Goal: Information Seeking & Learning: Understand process/instructions

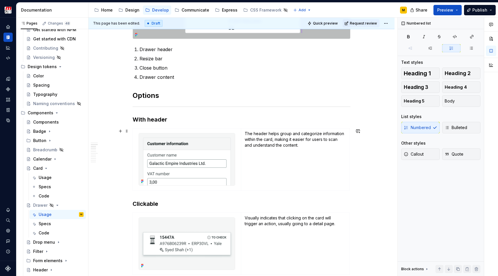
scroll to position [193, 0]
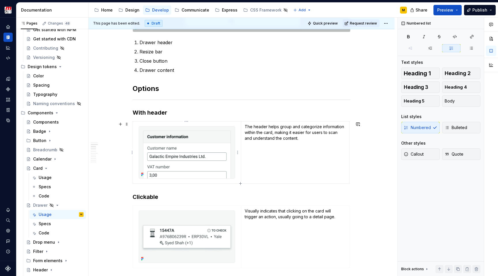
click at [178, 144] on img at bounding box center [187, 152] width 96 height 52
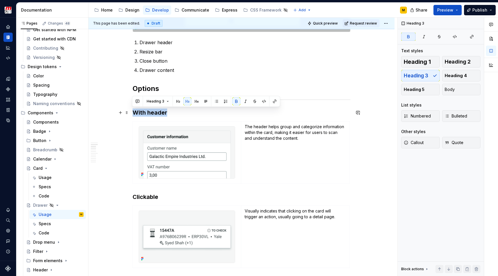
drag, startPoint x: 133, startPoint y: 113, endPoint x: 167, endPoint y: 112, distance: 34.0
click at [167, 112] on h3 "With header" at bounding box center [242, 112] width 218 height 8
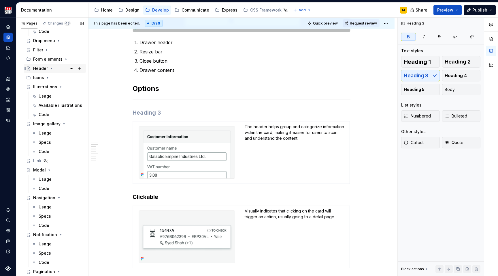
scroll to position [237, 0]
click at [50, 178] on div "Usage" at bounding box center [45, 179] width 13 height 6
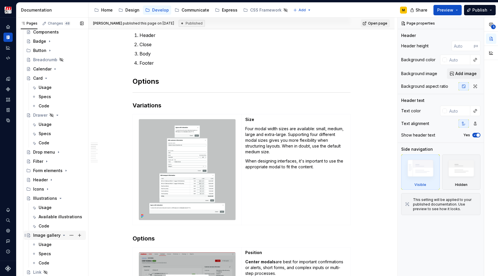
scroll to position [121, 0]
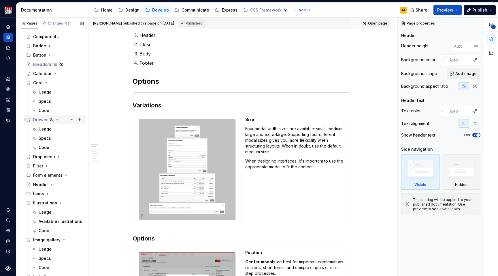
click at [40, 121] on div "Drawer" at bounding box center [40, 120] width 14 height 6
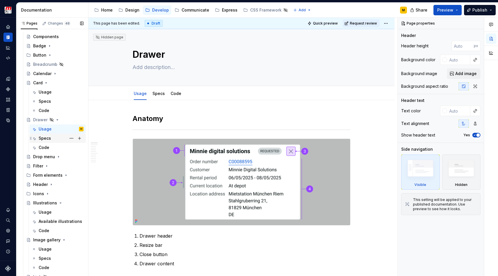
click at [52, 141] on div "Specs" at bounding box center [61, 138] width 45 height 8
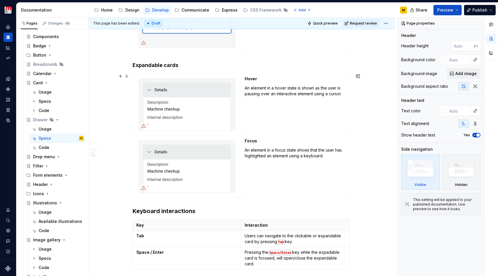
scroll to position [176, 0]
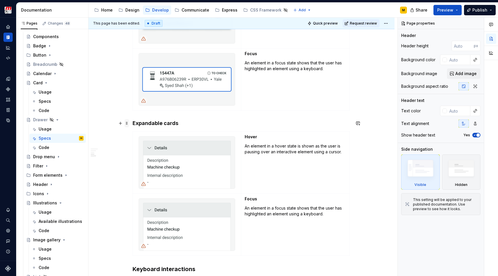
click at [128, 123] on span at bounding box center [127, 123] width 5 height 8
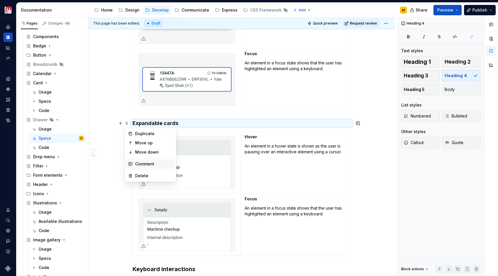
click at [142, 166] on div "Comment" at bounding box center [153, 164] width 37 height 6
click at [111, 157] on div "Accessibility Interaction states Clickable cards Hover An element in a hover st…" at bounding box center [242, 171] width 306 height 495
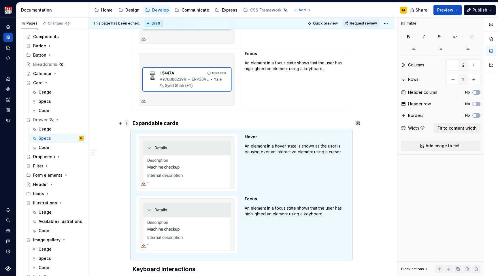
click at [128, 123] on span at bounding box center [127, 123] width 5 height 8
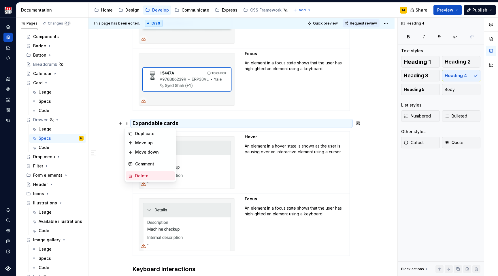
click at [131, 176] on icon at bounding box center [130, 175] width 5 height 5
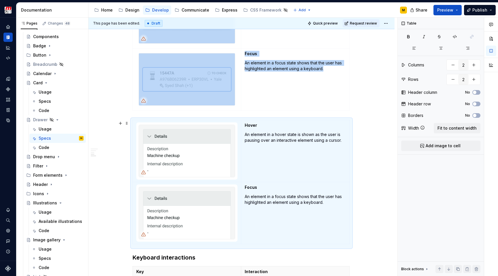
scroll to position [174, 0]
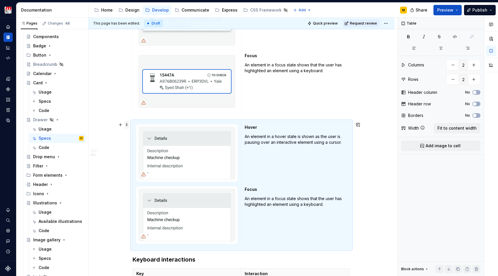
click at [127, 123] on span at bounding box center [127, 125] width 5 height 8
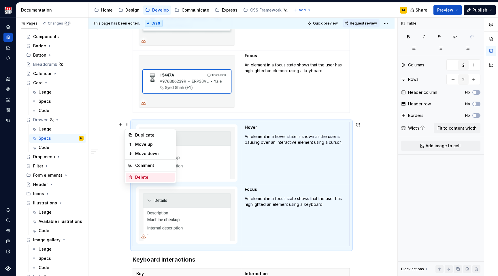
click at [137, 178] on div "Delete" at bounding box center [153, 177] width 37 height 6
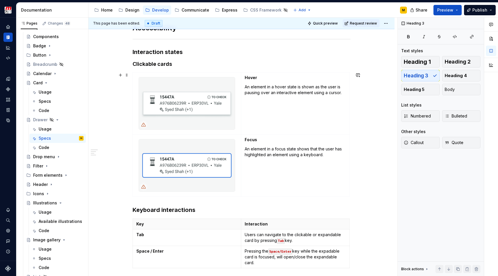
scroll to position [90, 0]
click at [127, 76] on span at bounding box center [127, 76] width 5 height 8
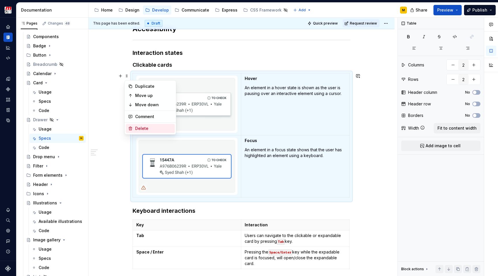
click at [133, 127] on icon at bounding box center [130, 128] width 5 height 5
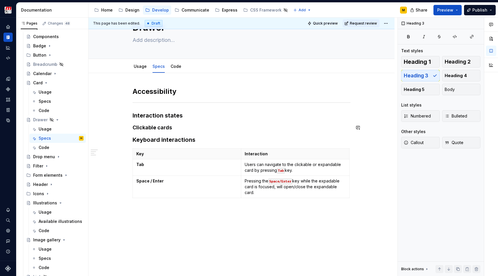
scroll to position [21, 0]
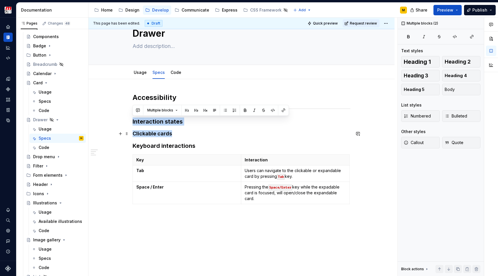
drag, startPoint x: 133, startPoint y: 120, endPoint x: 173, endPoint y: 133, distance: 41.9
click at [173, 133] on div "Accessibility Interaction states Clickable cards Keyboard interactions Key Inte…" at bounding box center [242, 149] width 218 height 113
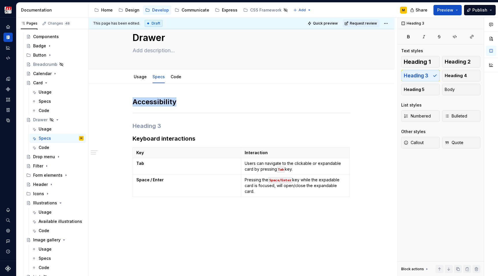
scroll to position [14, 0]
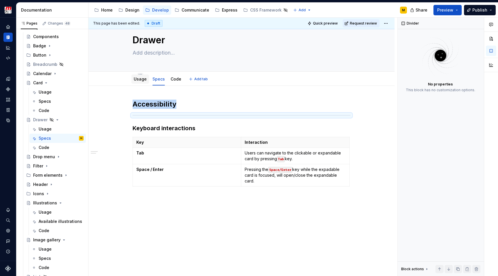
click at [135, 81] on link "Usage" at bounding box center [140, 78] width 13 height 5
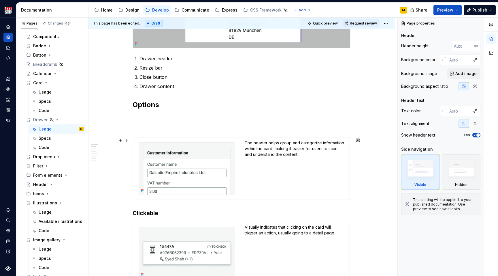
scroll to position [191, 0]
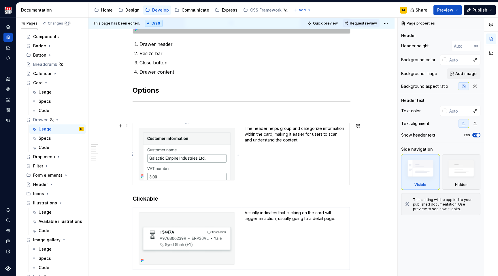
click at [175, 144] on img at bounding box center [187, 154] width 96 height 52
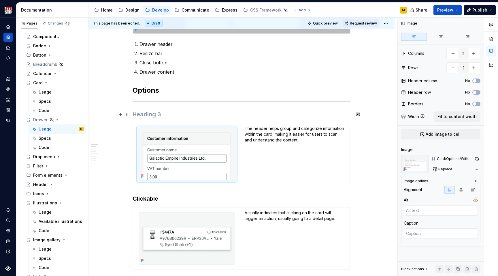
type textarea "*"
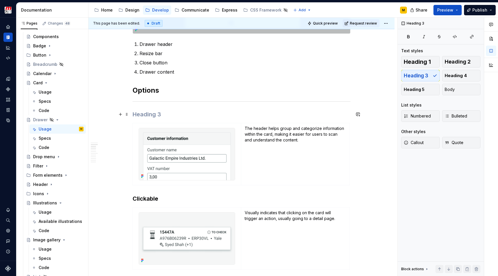
click at [153, 114] on h3 at bounding box center [242, 114] width 218 height 8
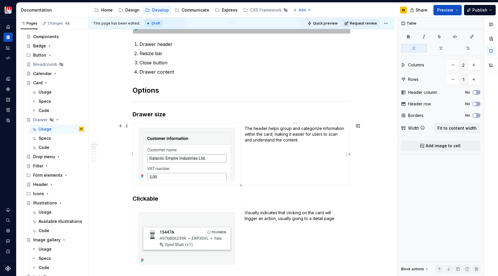
click at [260, 135] on p "The header helps group and categorize information within the card, making it ea…" at bounding box center [295, 133] width 101 height 17
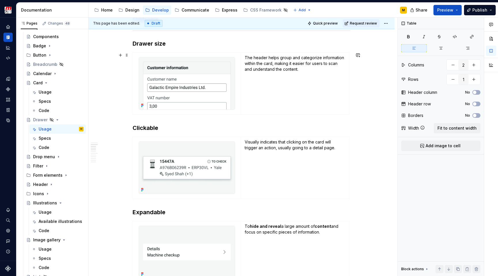
scroll to position [204, 0]
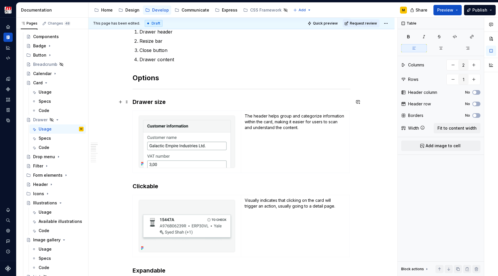
click at [145, 103] on h3 "Drawer size" at bounding box center [242, 102] width 218 height 8
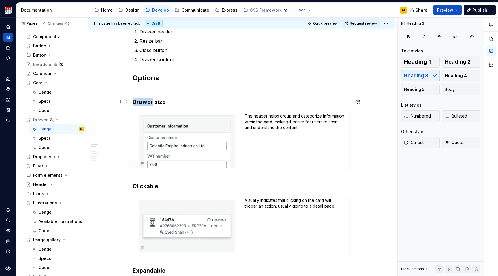
click at [145, 103] on h3 "Drawer size" at bounding box center [242, 102] width 218 height 8
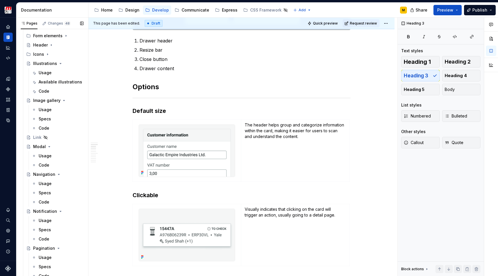
scroll to position [260, 0]
click at [47, 156] on div "Usage" at bounding box center [45, 156] width 13 height 6
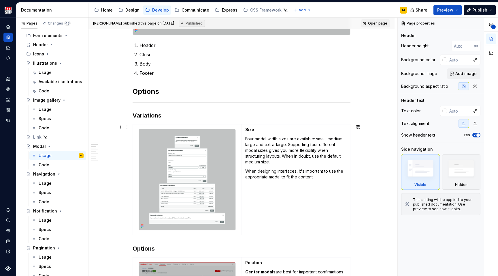
scroll to position [294, 0]
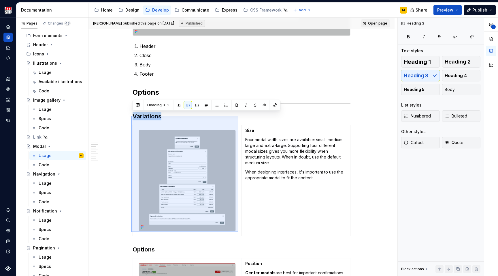
drag, startPoint x: 131, startPoint y: 116, endPoint x: 238, endPoint y: 232, distance: 157.9
click at [238, 232] on div "**********" at bounding box center [243, 147] width 309 height 258
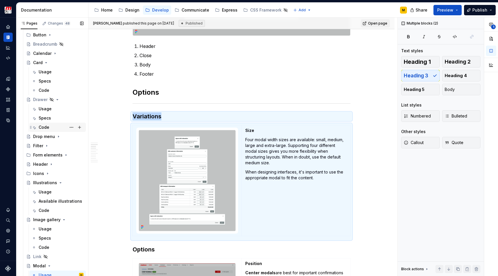
scroll to position [94, 0]
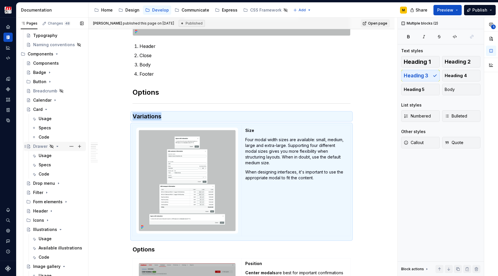
click at [40, 146] on div "Drawer" at bounding box center [40, 146] width 14 height 6
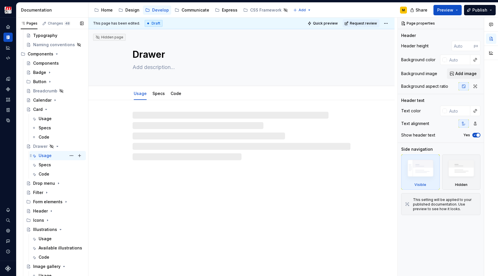
click at [42, 155] on div "Usage" at bounding box center [45, 156] width 13 height 6
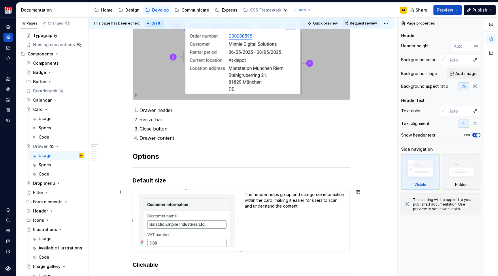
scroll to position [127, 0]
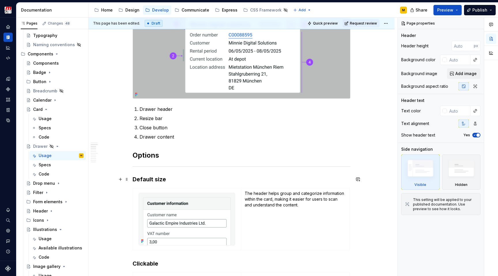
click at [135, 175] on h3 "Default size" at bounding box center [242, 179] width 218 height 8
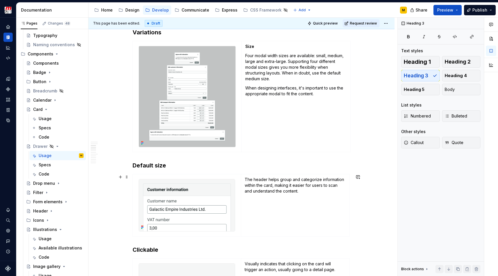
scroll to position [281, 0]
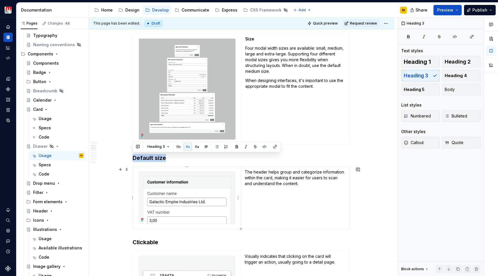
drag, startPoint x: 134, startPoint y: 157, endPoint x: 212, endPoint y: 215, distance: 96.2
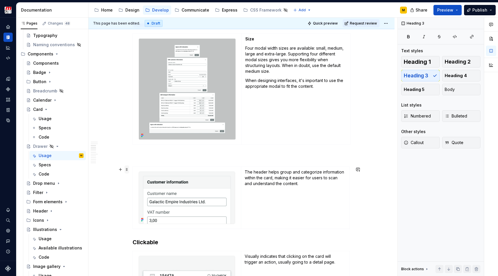
click at [126, 171] on span at bounding box center [127, 169] width 5 height 8
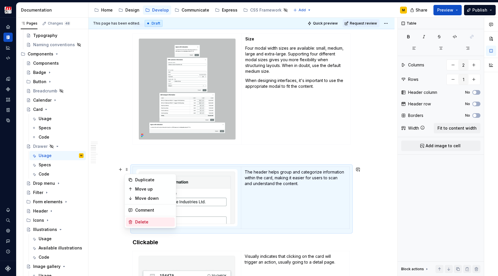
click at [142, 223] on div "Delete" at bounding box center [153, 222] width 37 height 6
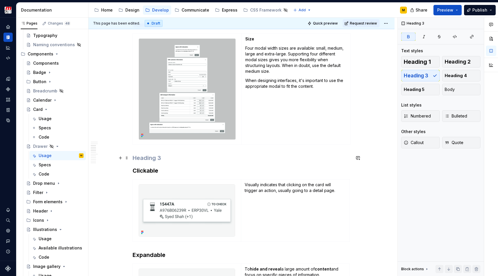
click at [144, 157] on h3 at bounding box center [242, 158] width 218 height 8
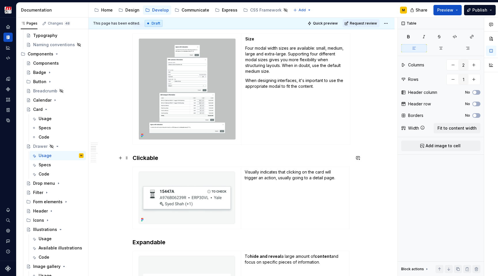
click at [144, 159] on strong "Clickable" at bounding box center [146, 157] width 26 height 7
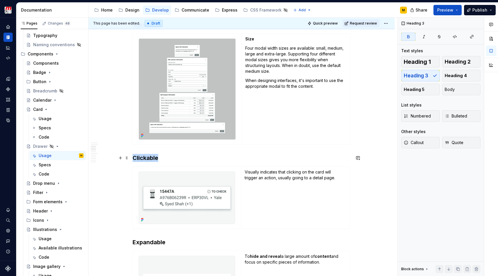
click at [144, 159] on strong "Clickable" at bounding box center [146, 157] width 26 height 7
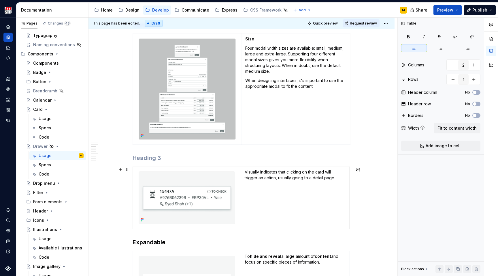
click at [152, 169] on td at bounding box center [187, 198] width 108 height 62
click at [127, 170] on span at bounding box center [127, 169] width 5 height 8
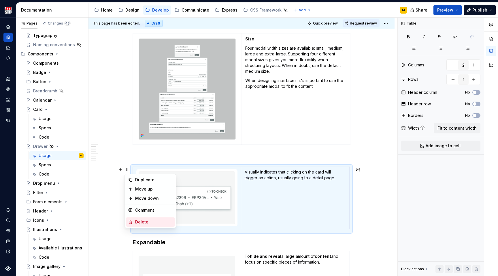
click at [137, 221] on div "Delete" at bounding box center [153, 222] width 37 height 6
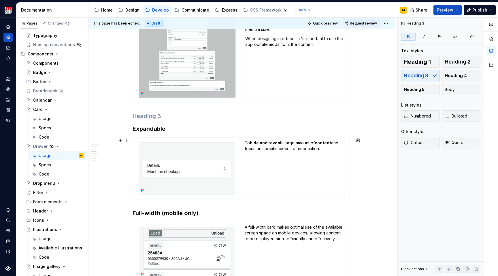
scroll to position [323, 0]
click at [126, 141] on span at bounding box center [127, 140] width 5 height 8
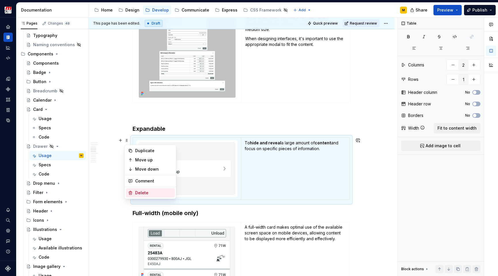
click at [134, 191] on div "Delete" at bounding box center [150, 192] width 49 height 9
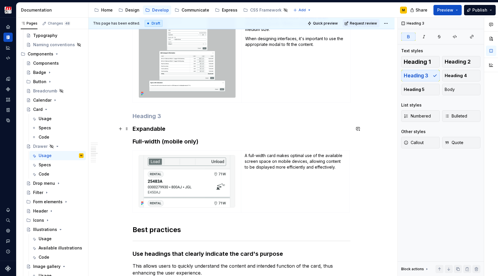
click at [141, 131] on strong "Expandable" at bounding box center [149, 128] width 33 height 7
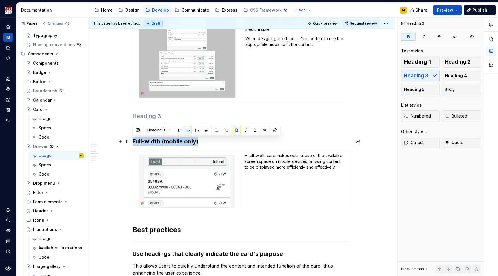
drag, startPoint x: 132, startPoint y: 142, endPoint x: 200, endPoint y: 141, distance: 67.2
click at [200, 141] on h3 "Full-width (mobile only)" at bounding box center [242, 141] width 218 height 8
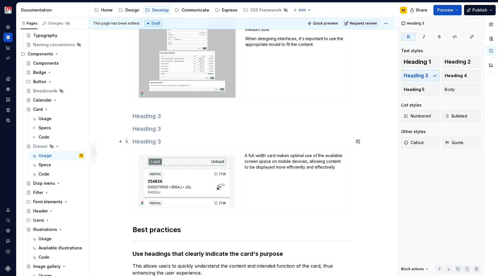
click at [125, 142] on span at bounding box center [127, 141] width 5 height 8
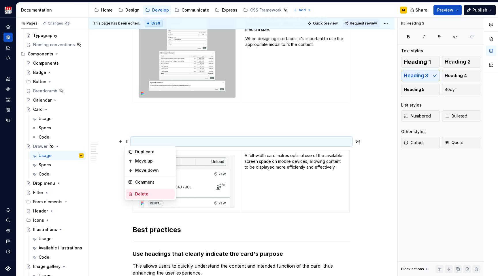
click at [134, 192] on div "Delete" at bounding box center [150, 193] width 49 height 9
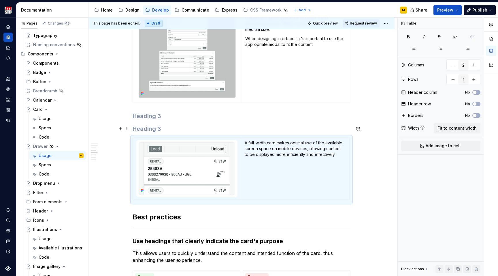
click at [137, 130] on h3 at bounding box center [242, 129] width 218 height 8
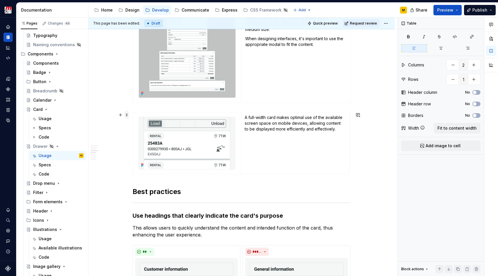
click at [125, 115] on span at bounding box center [127, 115] width 5 height 8
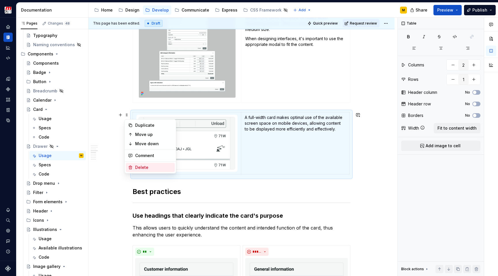
click at [145, 166] on div "Delete" at bounding box center [153, 167] width 37 height 6
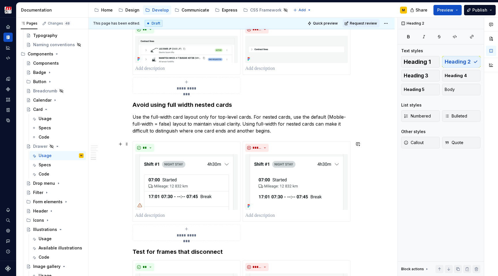
scroll to position [1030, 0]
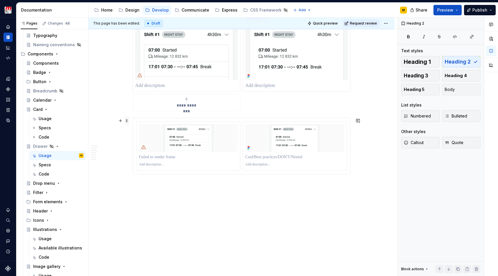
click at [127, 121] on span at bounding box center [127, 120] width 5 height 8
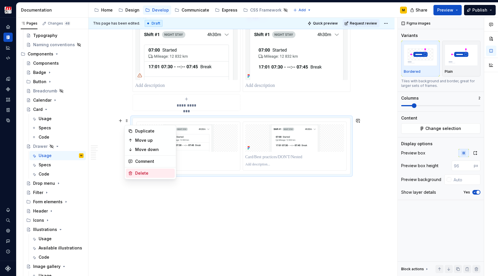
click at [142, 174] on div "Delete" at bounding box center [153, 173] width 37 height 6
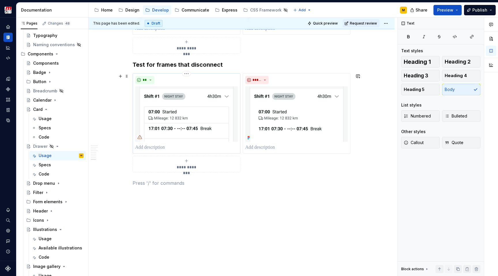
scroll to position [958, 0]
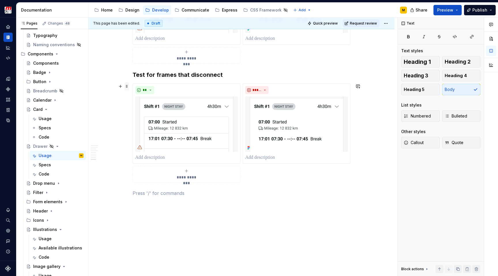
click at [125, 87] on span at bounding box center [127, 86] width 5 height 8
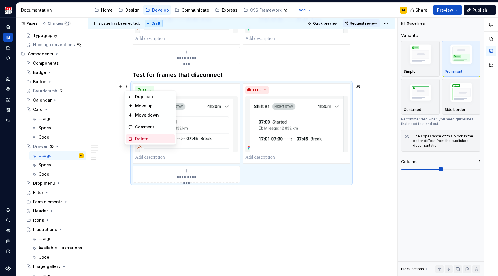
click at [136, 137] on div "Delete" at bounding box center [153, 139] width 37 height 6
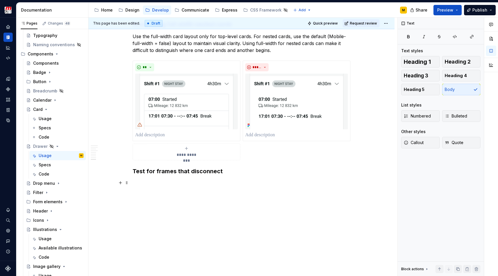
scroll to position [862, 0]
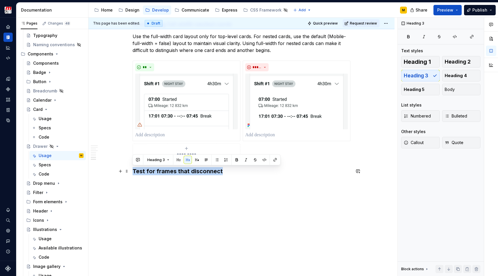
drag, startPoint x: 133, startPoint y: 170, endPoint x: 228, endPoint y: 169, distance: 94.9
click at [228, 169] on h3 "Test for frames that disconnect" at bounding box center [242, 171] width 218 height 8
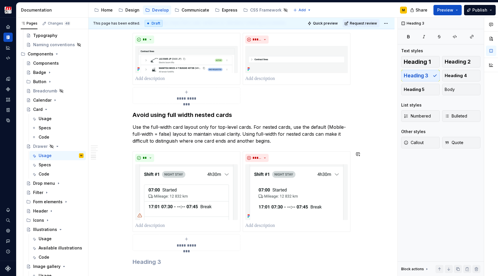
scroll to position [721, 0]
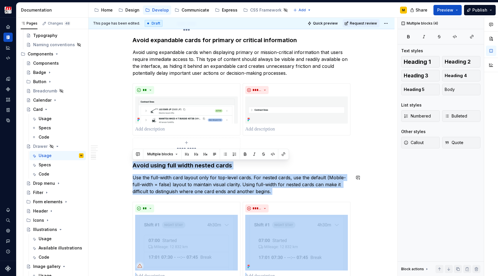
drag, startPoint x: 134, startPoint y: 166, endPoint x: 283, endPoint y: 196, distance: 152.3
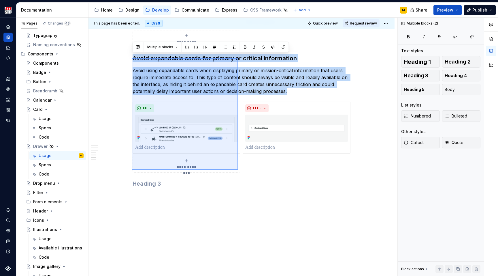
drag, startPoint x: 132, startPoint y: 58, endPoint x: 239, endPoint y: 171, distance: 155.8
click at [239, 171] on div "**********" at bounding box center [243, 147] width 309 height 258
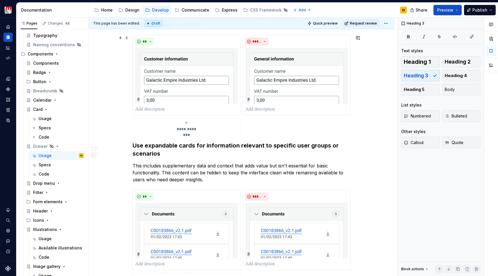
scroll to position [446, 0]
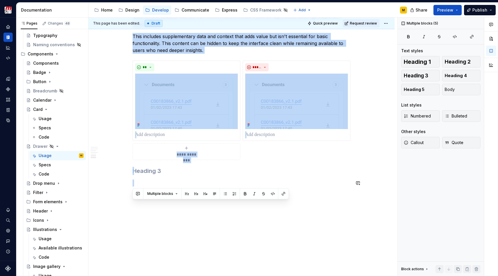
drag, startPoint x: 133, startPoint y: 160, endPoint x: 303, endPoint y: 219, distance: 179.9
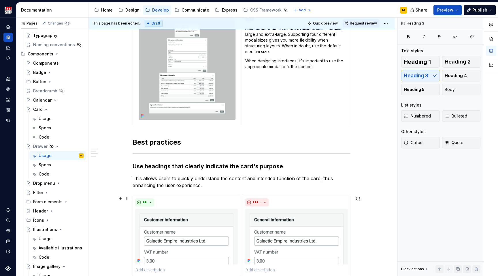
scroll to position [350, 0]
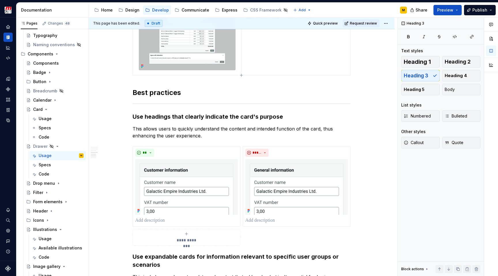
click at [161, 117] on h3 "Use headings that clearly indicate the card's purpose" at bounding box center [242, 116] width 218 height 8
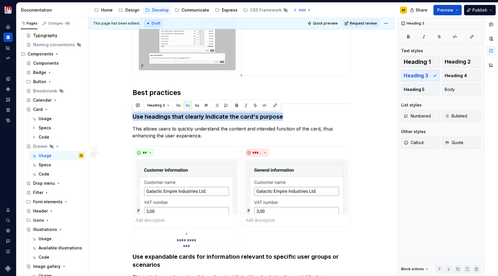
click at [161, 117] on h3 "Use headings that clearly indicate the card's purpose" at bounding box center [242, 116] width 218 height 8
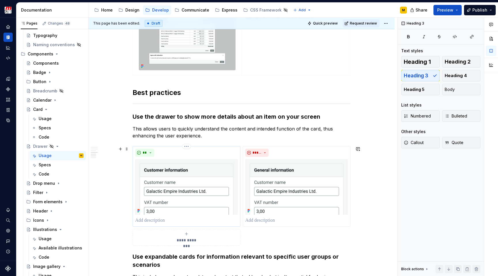
click at [201, 168] on img at bounding box center [186, 186] width 103 height 55
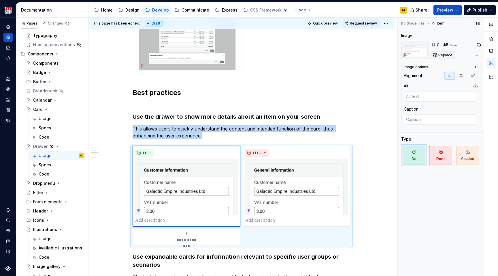
click at [440, 55] on span "Replace" at bounding box center [446, 55] width 14 height 5
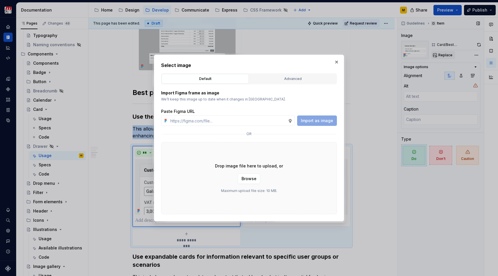
type textarea "*"
click at [278, 81] on div "Advanced" at bounding box center [292, 79] width 83 height 6
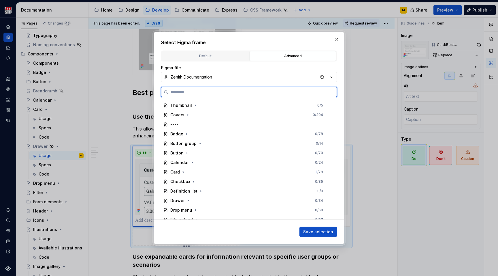
click at [243, 91] on input "search" at bounding box center [252, 92] width 168 height 6
type input "******"
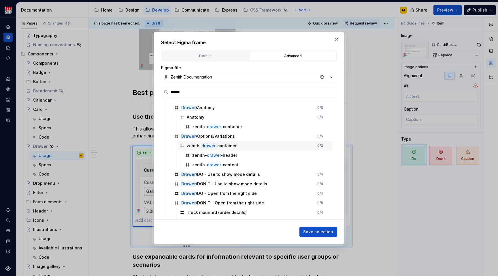
scroll to position [20, 0]
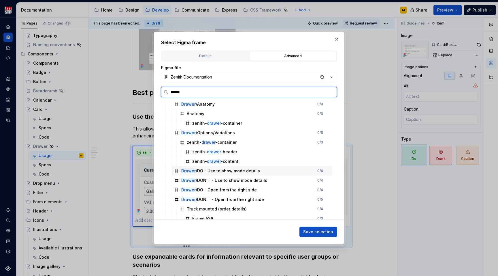
click at [249, 171] on div "Drawer /DO - Use to show mode details" at bounding box center [220, 171] width 79 height 6
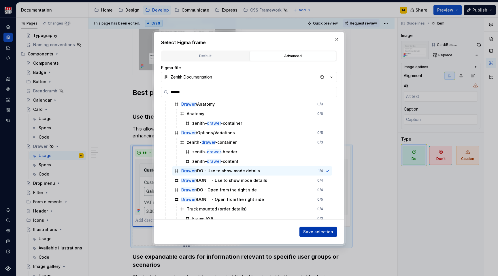
click at [318, 231] on span "Save selection" at bounding box center [318, 232] width 30 height 6
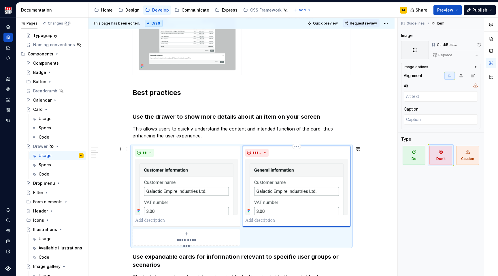
click at [303, 197] on img at bounding box center [296, 186] width 103 height 55
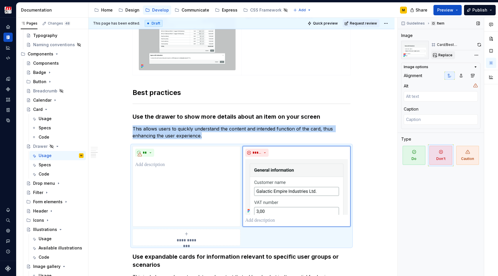
click at [443, 56] on span "Replace" at bounding box center [446, 55] width 14 height 5
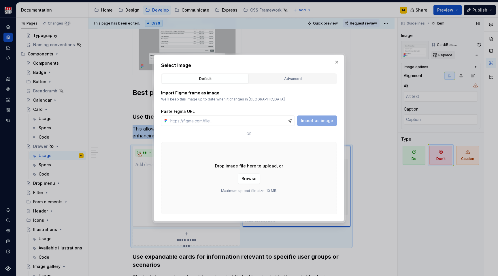
type textarea "*"
click at [271, 77] on div "Advanced" at bounding box center [292, 79] width 83 height 6
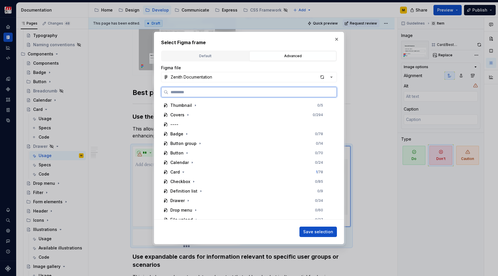
click at [230, 92] on input "search" at bounding box center [252, 92] width 168 height 6
type input "******"
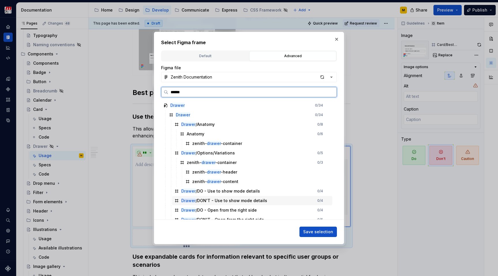
click at [256, 201] on div "Drawer /DON'T - Use to show mode details" at bounding box center [224, 201] width 86 height 6
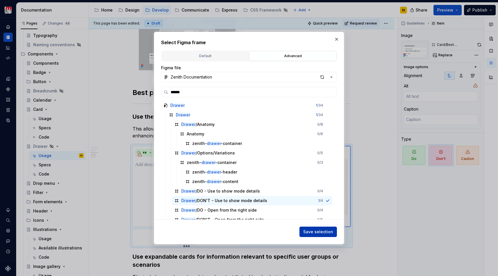
click at [315, 232] on span "Save selection" at bounding box center [318, 232] width 30 height 6
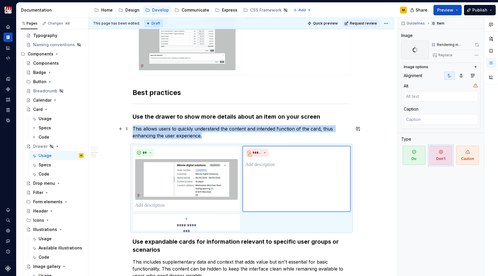
type textarea "*"
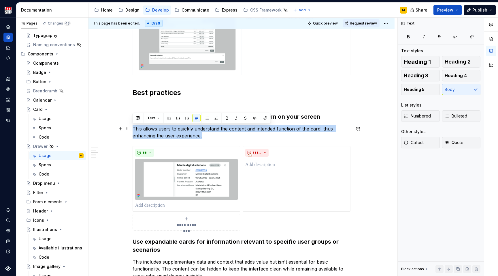
drag, startPoint x: 202, startPoint y: 137, endPoint x: 134, endPoint y: 130, distance: 67.8
click at [134, 129] on p "This allows users to quickly understand the content and intended function of th…" at bounding box center [242, 132] width 218 height 14
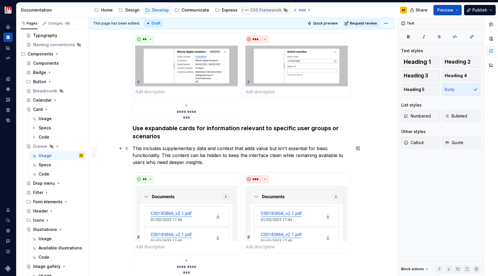
scroll to position [472, 0]
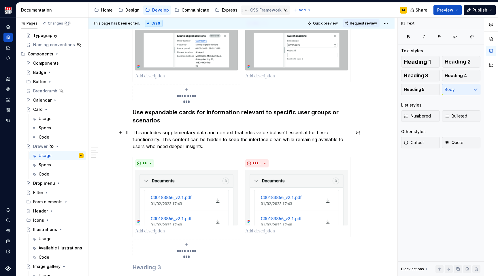
click at [160, 114] on h3 "Use expandable cards for information relevant to specific user groups or scenar…" at bounding box center [242, 116] width 218 height 16
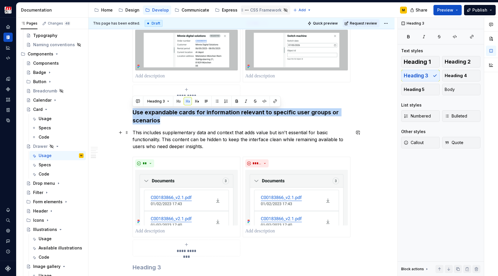
click at [160, 114] on h3 "Use expandable cards for information relevant to specific user groups or scenar…" at bounding box center [242, 116] width 218 height 16
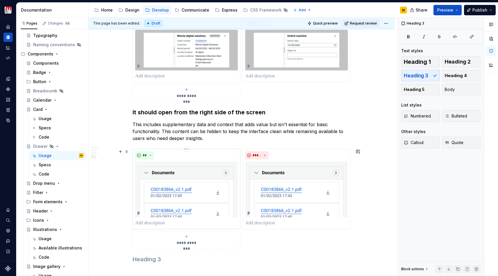
click at [169, 187] on img at bounding box center [186, 188] width 103 height 55
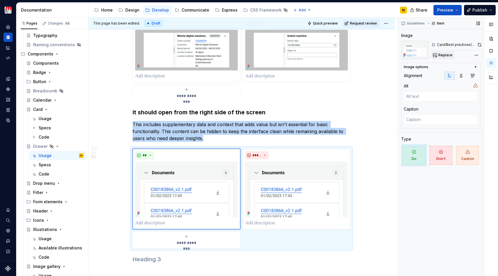
click at [447, 54] on span "Replace" at bounding box center [446, 55] width 14 height 5
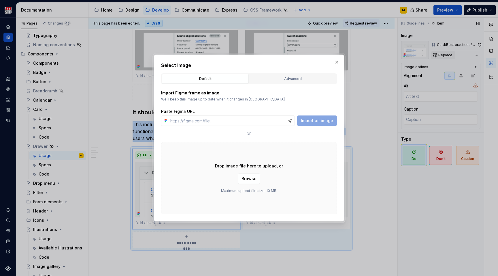
type textarea "*"
click at [300, 77] on div "Advanced" at bounding box center [292, 79] width 83 height 6
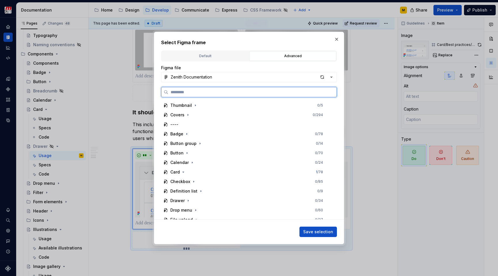
click at [238, 90] on input "search" at bounding box center [252, 92] width 168 height 6
type input "******"
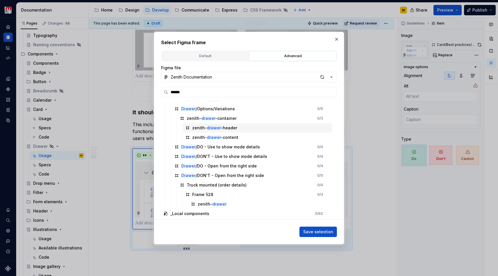
scroll to position [46, 0]
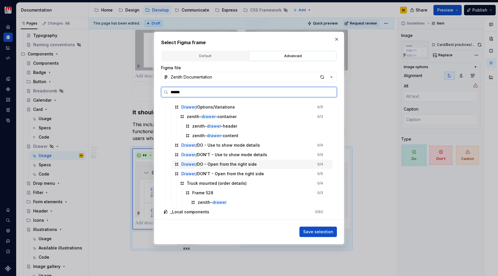
click at [247, 164] on div "Drawer /DO - Open from the right side" at bounding box center [219, 164] width 76 height 6
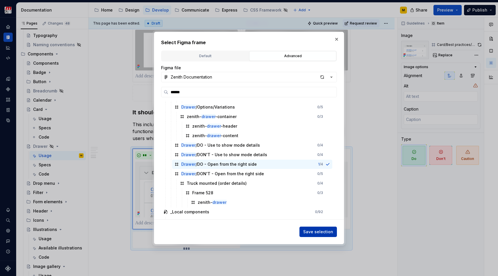
click at [312, 227] on button "Save selection" at bounding box center [318, 231] width 37 height 10
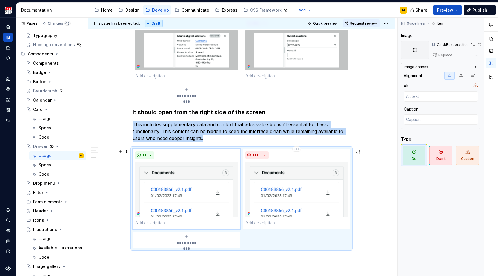
click at [301, 200] on img at bounding box center [296, 188] width 103 height 55
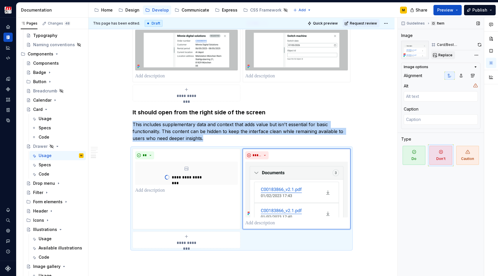
click at [440, 55] on span "Replace" at bounding box center [446, 55] width 14 height 5
type textarea "*"
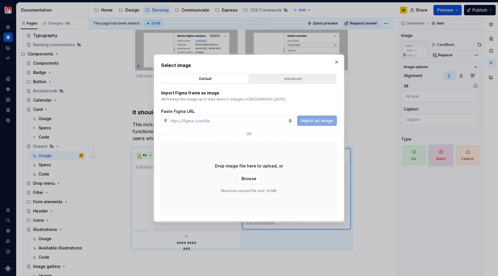
click at [284, 78] on div "Advanced" at bounding box center [292, 79] width 83 height 6
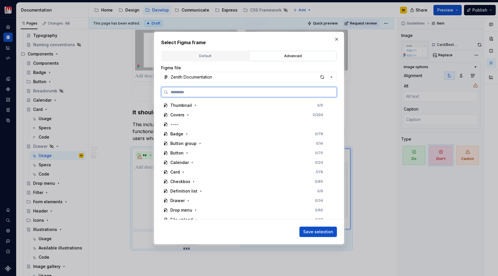
click at [248, 89] on input "search" at bounding box center [252, 92] width 168 height 6
type input "******"
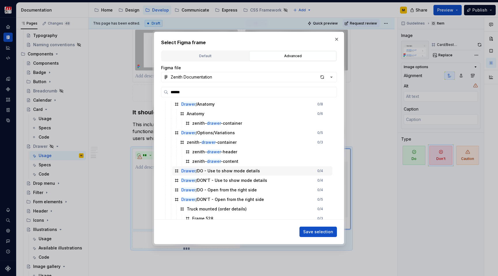
scroll to position [27, 0]
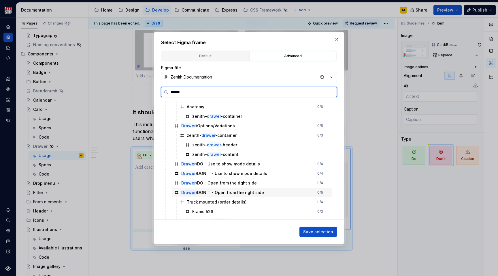
click at [255, 193] on div "Drawer /DON'T - Open from the right side" at bounding box center [222, 192] width 83 height 6
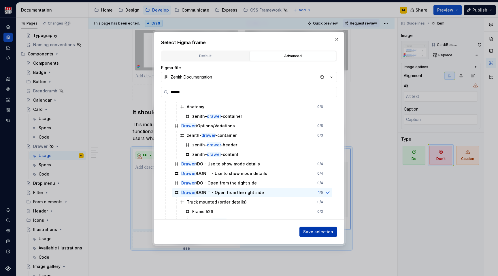
click at [311, 229] on span "Save selection" at bounding box center [318, 232] width 30 height 6
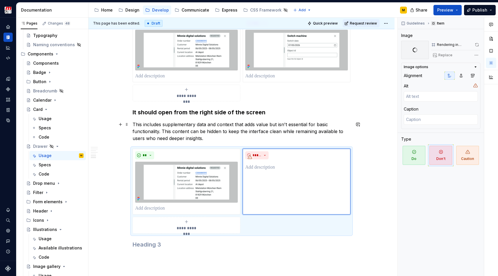
click at [203, 134] on p "This includes supplementary data and context that adds value but isn't essentia…" at bounding box center [242, 131] width 218 height 21
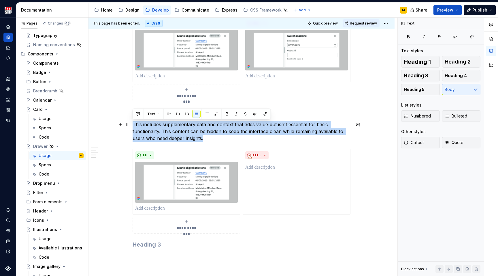
drag, startPoint x: 204, startPoint y: 141, endPoint x: 132, endPoint y: 127, distance: 73.4
click at [133, 127] on p "This includes supplementary data and context that adds value but isn't essentia…" at bounding box center [242, 131] width 218 height 21
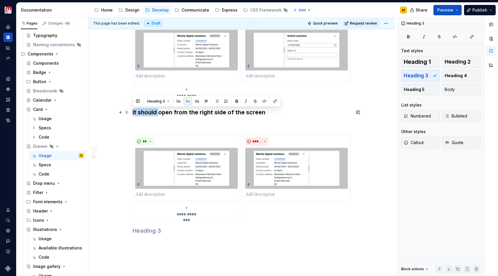
drag, startPoint x: 158, startPoint y: 112, endPoint x: 133, endPoint y: 113, distance: 25.4
click at [133, 113] on h3 "It should open from the right side of the screen" at bounding box center [242, 112] width 218 height 8
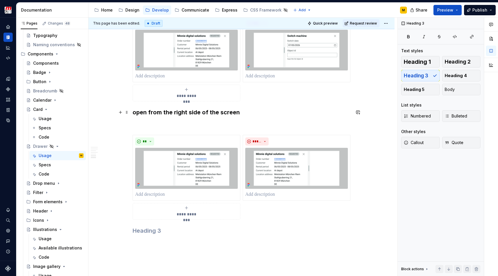
click at [135, 112] on h3 "open from the right side of the screen" at bounding box center [242, 112] width 218 height 8
click at [154, 121] on p at bounding box center [242, 124] width 218 height 7
click at [137, 112] on h3 "Ppen from the right side of the screen" at bounding box center [242, 112] width 218 height 8
click at [138, 125] on p at bounding box center [242, 124] width 218 height 7
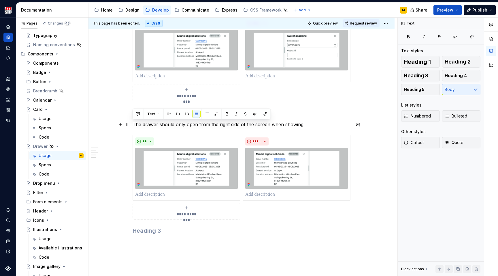
drag, startPoint x: 304, startPoint y: 125, endPoint x: 133, endPoint y: 125, distance: 171.0
click at [133, 125] on p "The drawer should only open from the right side of the screen when showing" at bounding box center [242, 124] width 218 height 7
click at [187, 125] on p "This allows the user to have a consistent" at bounding box center [242, 124] width 218 height 7
click at [236, 125] on p "This allows the user to recognize a consistent" at bounding box center [242, 124] width 218 height 7
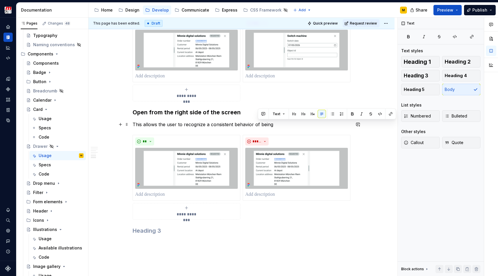
drag, startPoint x: 274, startPoint y: 125, endPoint x: 258, endPoint y: 126, distance: 16.2
click at [258, 126] on p "This allows the user to recognize a consistent behavior of being" at bounding box center [242, 124] width 218 height 7
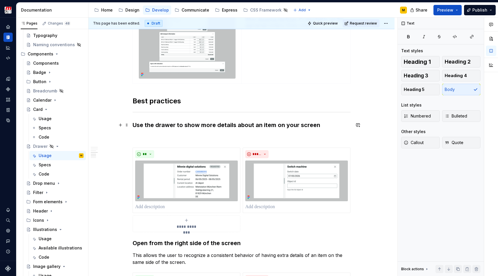
scroll to position [341, 0]
click at [208, 138] on p at bounding box center [242, 137] width 218 height 7
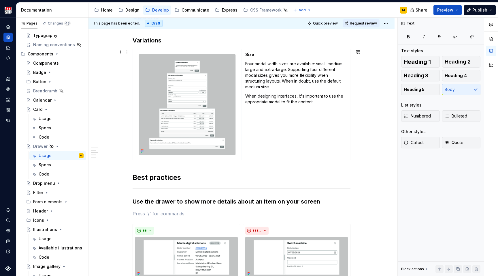
scroll to position [260, 0]
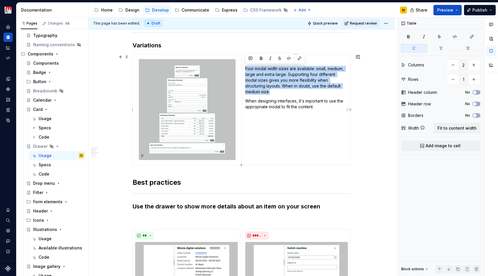
drag, startPoint x: 245, startPoint y: 68, endPoint x: 271, endPoint y: 93, distance: 35.5
click at [271, 93] on p "Four modal width sizes are available: small, medium, large and extra-large. Sup…" at bounding box center [295, 80] width 101 height 29
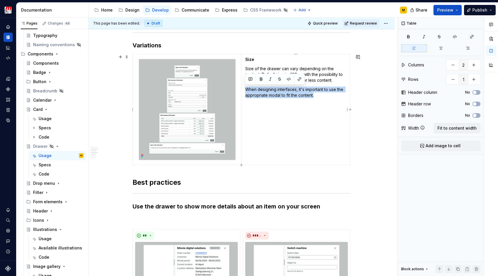
drag, startPoint x: 314, startPoint y: 95, endPoint x: 246, endPoint y: 87, distance: 68.3
click at [246, 87] on p "When designing interfaces, it's important to use the appropriate modal to fit t…" at bounding box center [295, 93] width 101 height 12
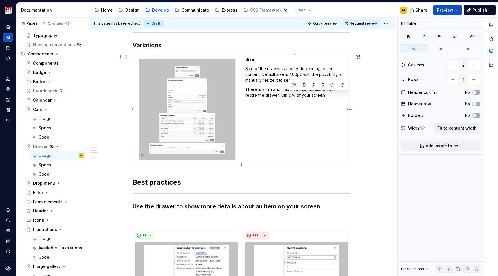
drag, startPoint x: 327, startPoint y: 95, endPoint x: 288, endPoint y: 95, distance: 38.3
click at [288, 95] on p "There is a min and max size that the users can resize the drawer. Min (1/4 of y…" at bounding box center [295, 93] width 101 height 12
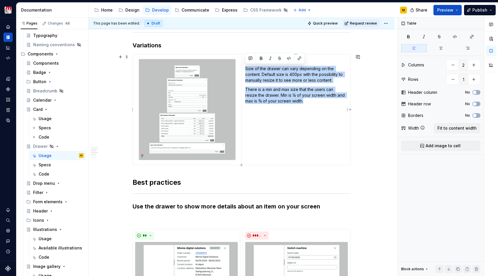
drag, startPoint x: 306, startPoint y: 104, endPoint x: 245, endPoint y: 70, distance: 68.8
click at [245, 70] on td "Size Size of the drawer can vary depending on the content. Default size is 400p…" at bounding box center [296, 109] width 109 height 111
copy td "Size of the drawer can vary depending on the content. Default size is 400px wit…"
drag, startPoint x: 251, startPoint y: 12, endPoint x: 263, endPoint y: 107, distance: 95.2
click at [251, 108] on td "Size Size of the drawer can vary depending on the content. Default size is 400p…" at bounding box center [296, 109] width 109 height 111
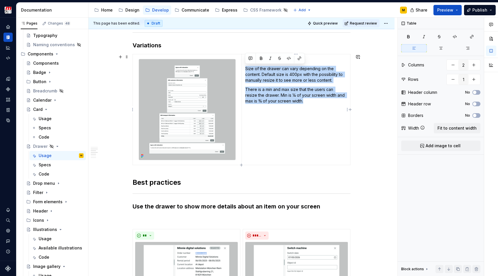
click at [305, 104] on p "There is a min and max size that the users can resize the drawer. Min is ¼ of y…" at bounding box center [295, 95] width 101 height 17
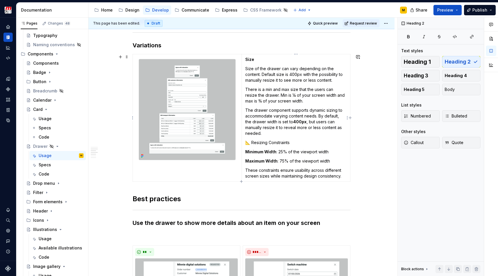
click at [252, 144] on p "📐 Resizing Constraints" at bounding box center [295, 143] width 101 height 6
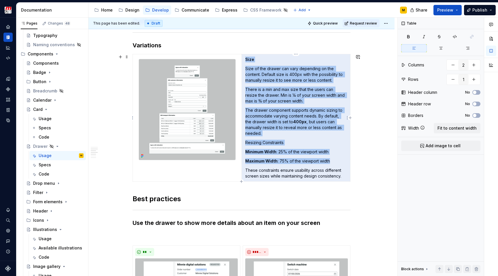
drag, startPoint x: 245, startPoint y: 112, endPoint x: 241, endPoint y: 82, distance: 30.1
click at [241, 82] on tr "Size Size of the drawer can vary depending on the content. Default size is 400p…" at bounding box center [242, 117] width 218 height 127
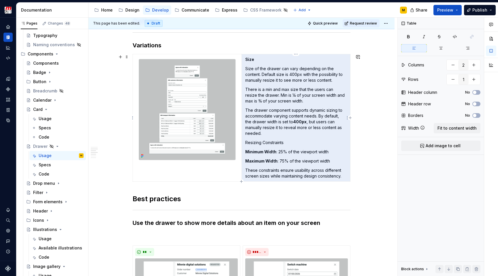
click at [247, 70] on p "Size of the drawer can vary depending on the content. Default size is 400px wit…" at bounding box center [295, 74] width 101 height 17
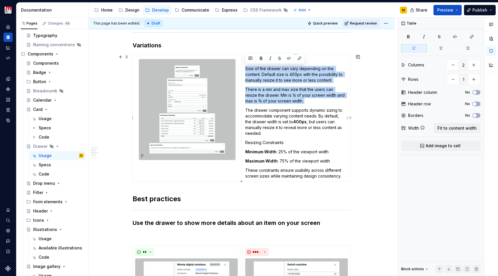
drag, startPoint x: 245, startPoint y: 68, endPoint x: 248, endPoint y: 105, distance: 36.7
click at [248, 105] on td "Size Size of the drawer can vary depending on the content. Default size is 400p…" at bounding box center [296, 117] width 109 height 127
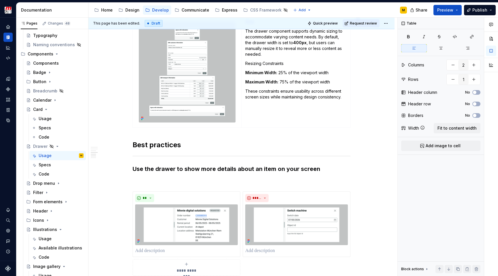
scroll to position [380, 0]
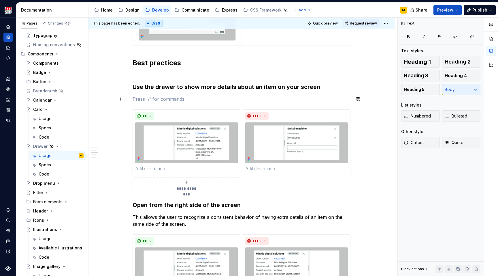
click at [211, 97] on p at bounding box center [242, 98] width 218 height 7
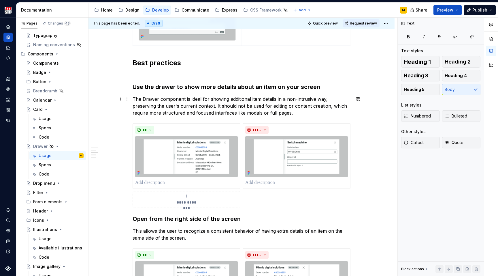
click at [145, 99] on p "The Drawer component is ideal for showing additional item details in a non-intr…" at bounding box center [242, 105] width 218 height 21
click at [253, 99] on p "The drawer component is ideal for showing additional item details in a non-intr…" at bounding box center [242, 105] width 218 height 21
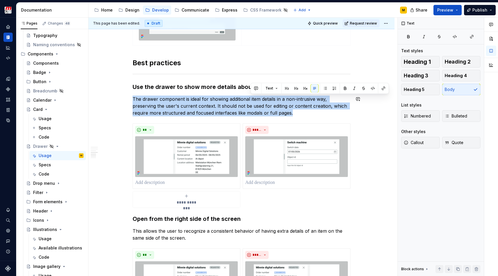
click at [253, 99] on p "The drawer component is ideal for showing additional item details in a non-intr…" at bounding box center [242, 105] width 218 height 21
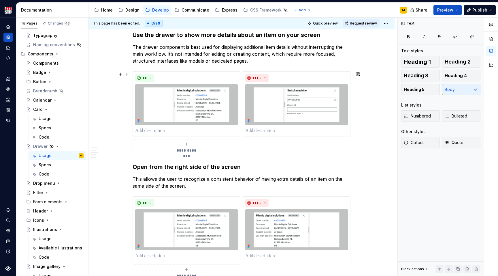
scroll to position [433, 0]
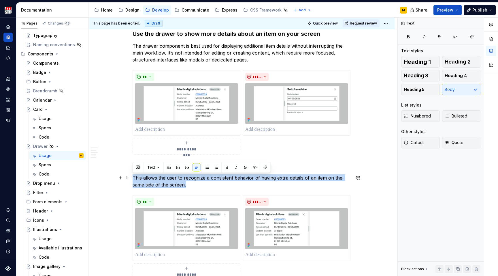
drag, startPoint x: 187, startPoint y: 185, endPoint x: 131, endPoint y: 178, distance: 55.8
click at [131, 178] on div "**********" at bounding box center [242, 31] width 306 height 729
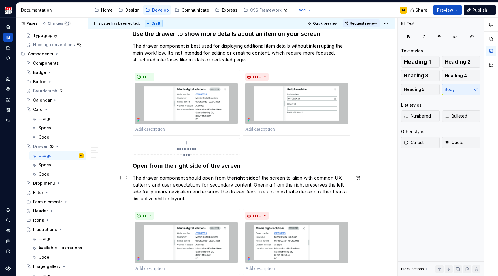
click at [253, 188] on p "The drawer component should open from the right side of the screen to align wit…" at bounding box center [242, 188] width 218 height 28
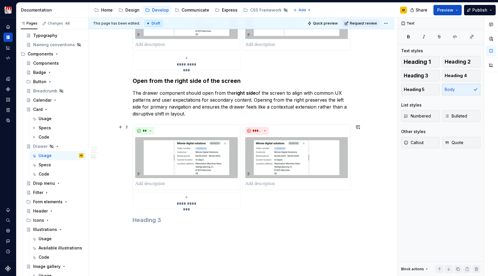
scroll to position [522, 0]
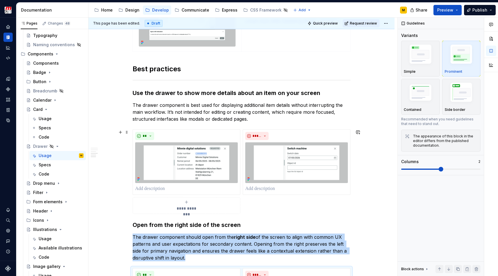
scroll to position [374, 0]
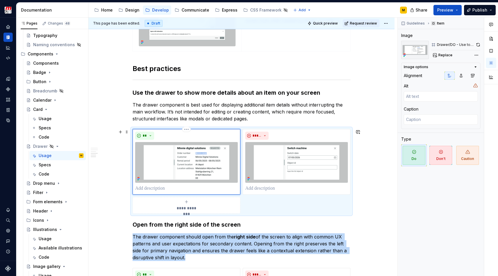
click at [236, 140] on div "**" at bounding box center [186, 161] width 103 height 60
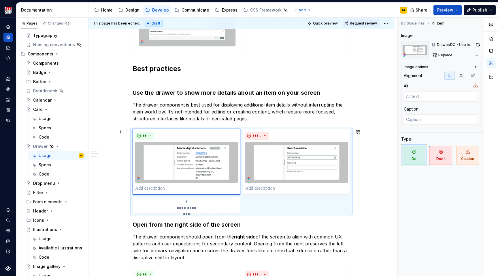
click at [362, 185] on div "**********" at bounding box center [242, 91] width 306 height 730
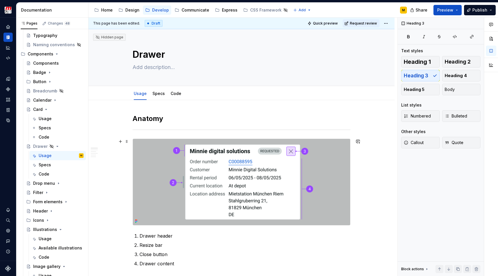
scroll to position [0, 0]
click at [174, 95] on link "Code" at bounding box center [176, 93] width 11 height 5
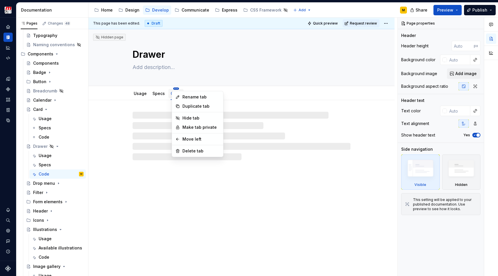
click at [175, 89] on html "Zenith Design System M Design system data Documentation Accessibility guide for…" at bounding box center [249, 138] width 498 height 276
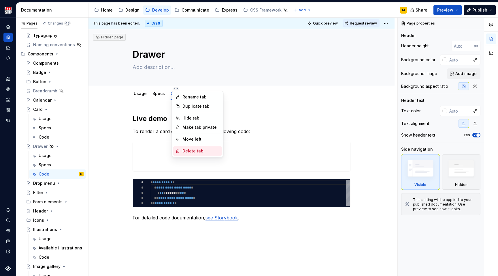
click at [187, 151] on div "Delete tab" at bounding box center [201, 151] width 37 height 6
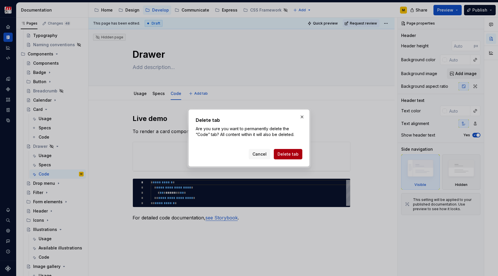
click at [284, 155] on span "Delete tab" at bounding box center [288, 154] width 21 height 6
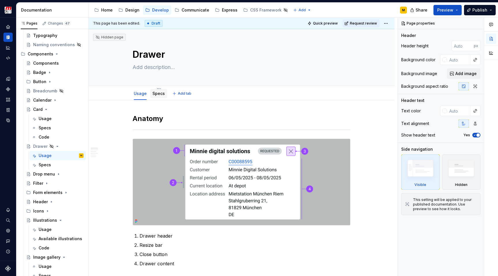
click at [159, 95] on link "Specs" at bounding box center [159, 93] width 12 height 5
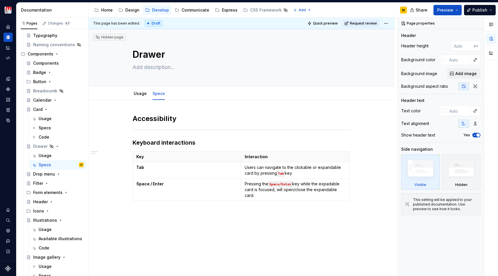
type textarea "*"
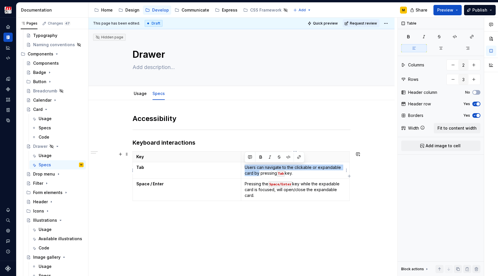
drag, startPoint x: 245, startPoint y: 168, endPoint x: 258, endPoint y: 170, distance: 13.2
click at [258, 170] on p "Users can navigate to the clickable or expandable card by pressing Tab key." at bounding box center [295, 170] width 101 height 12
click at [298, 169] on p "Users can navigate to the clickable or expandable card by pressing Tab key." at bounding box center [295, 170] width 101 height 12
drag, startPoint x: 295, startPoint y: 169, endPoint x: 253, endPoint y: 173, distance: 42.0
click at [253, 173] on p "Users can navigate to the clickable or expandable card by pressing Tab key." at bounding box center [295, 170] width 101 height 12
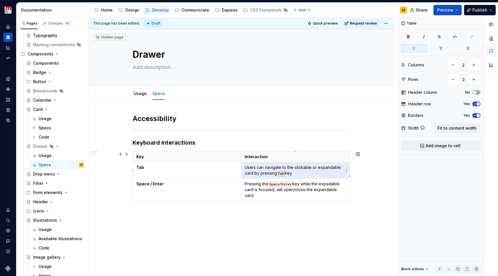
click at [253, 173] on p "Users can navigate to the clickable or expandable card by pressing Tab key." at bounding box center [295, 170] width 101 height 12
drag, startPoint x: 253, startPoint y: 173, endPoint x: 295, endPoint y: 167, distance: 43.1
click at [294, 166] on p "Users can navigate to the clickable or expandable card by pressing Tab key." at bounding box center [295, 170] width 101 height 12
type textarea "*"
click at [214, 182] on p "Space / Enter" at bounding box center [186, 184] width 101 height 6
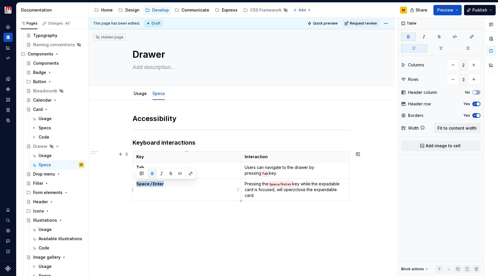
drag, startPoint x: 165, startPoint y: 186, endPoint x: 135, endPoint y: 185, distance: 30.3
click at [135, 186] on td "Space / Enter" at bounding box center [187, 189] width 108 height 22
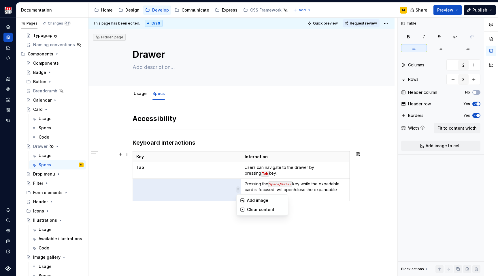
click at [238, 189] on html "Zenith Design System M Design system data Documentation Accessibility guide for…" at bounding box center [249, 138] width 498 height 276
click at [251, 187] on html "Zenith Design System M Design system data Documentation Accessibility guide for…" at bounding box center [249, 138] width 498 height 276
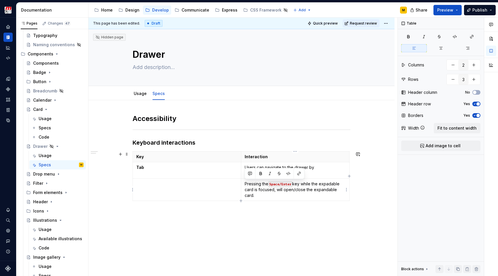
drag, startPoint x: 257, startPoint y: 193, endPoint x: 245, endPoint y: 185, distance: 15.0
click at [245, 185] on p "Pressing the Space/Enter key while the expadable card is focused, will open/clo…" at bounding box center [295, 189] width 101 height 17
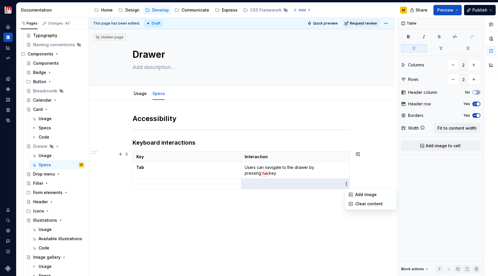
click at [348, 185] on html "Zenith Design System M Design system data Documentation Accessibility guide for…" at bounding box center [249, 138] width 498 height 276
click at [357, 202] on div "Clear content" at bounding box center [374, 204] width 37 height 6
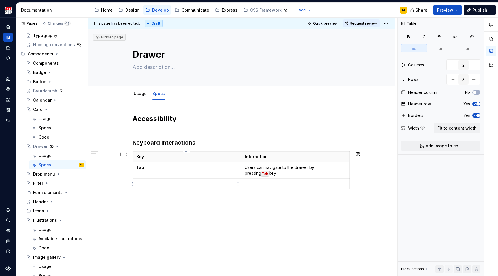
click at [219, 184] on p at bounding box center [186, 184] width 101 height 6
click at [132, 184] on icon "button" at bounding box center [132, 183] width 1 height 3
click at [134, 184] on button "button" at bounding box center [132, 183] width 3 height 7
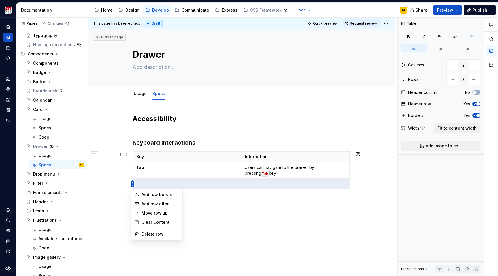
click at [131, 184] on html "Zenith Design System M Design system data Documentation Accessibility guide for…" at bounding box center [249, 138] width 498 height 276
click at [148, 233] on div "Delete row" at bounding box center [160, 234] width 37 height 6
type input "2"
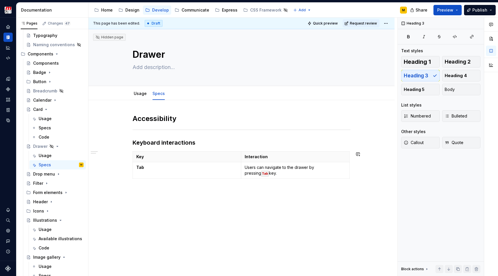
click at [168, 223] on div "Accessibility Keyboard interactions Key Interaction Tab Users can navigate to t…" at bounding box center [242, 185] width 306 height 170
click at [137, 97] on div "Usage" at bounding box center [140, 93] width 13 height 7
click at [140, 95] on link "Usage" at bounding box center [140, 93] width 13 height 5
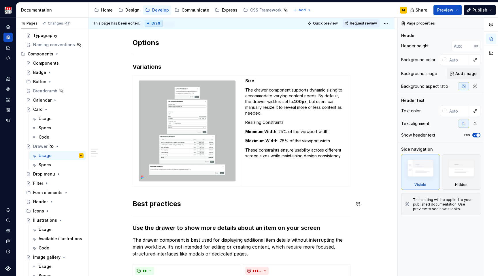
scroll to position [239, 0]
type textarea "*"
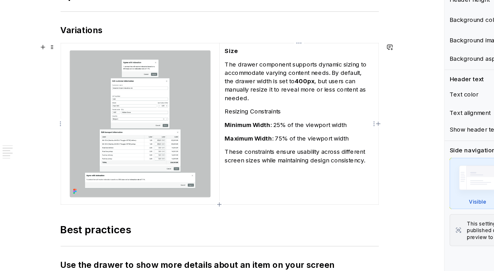
click at [243, 138] on p "Maximum Width : 75% of the viewport width" at bounding box center [293, 141] width 101 height 6
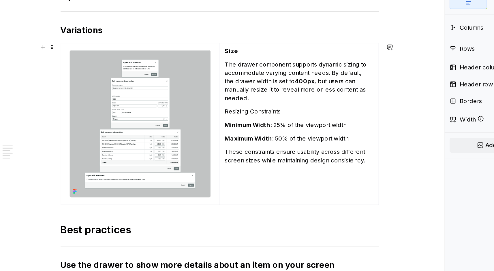
click at [287, 120] on div "**********" at bounding box center [240, 225] width 302 height 728
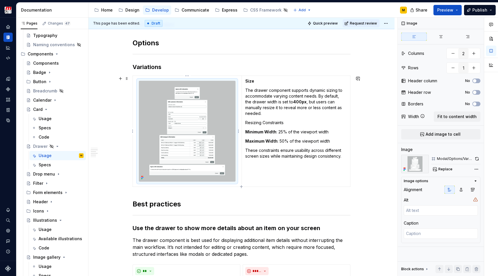
click at [218, 107] on img at bounding box center [187, 131] width 97 height 101
click at [489, 40] on button "button" at bounding box center [491, 38] width 10 height 10
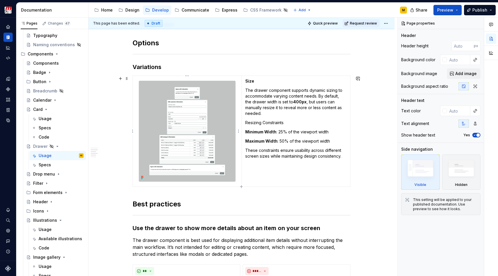
click at [220, 123] on img at bounding box center [187, 131] width 97 height 101
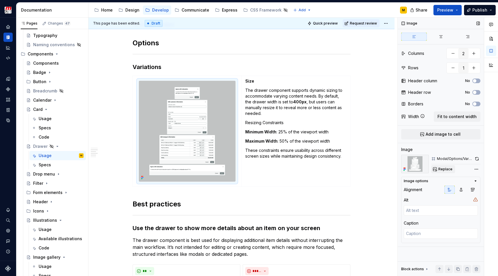
click at [443, 168] on span "Replace" at bounding box center [446, 169] width 14 height 5
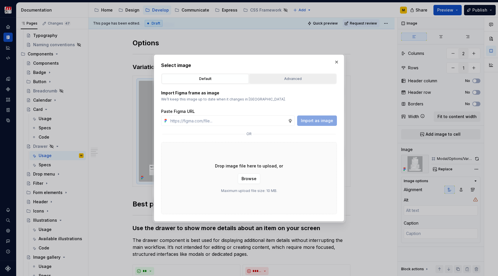
click at [312, 76] on div "Advanced" at bounding box center [292, 79] width 83 height 6
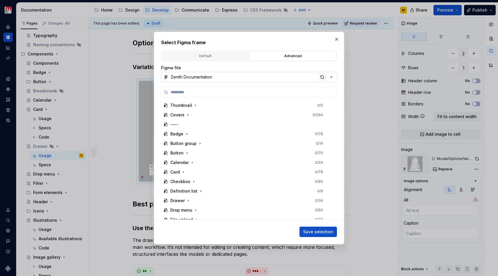
click at [323, 79] on div "button" at bounding box center [322, 77] width 8 height 8
type textarea "*"
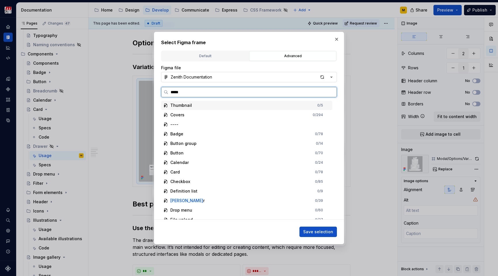
type input "******"
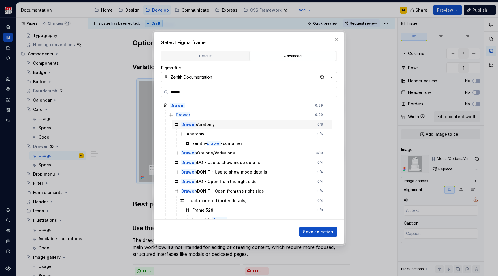
scroll to position [5, 0]
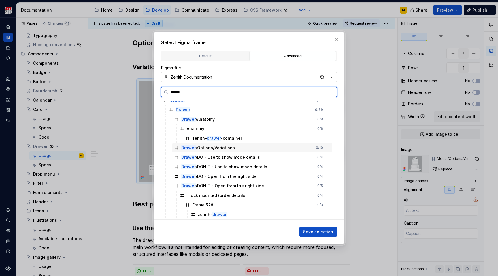
click at [245, 146] on div "Drawer /Options/Variations 0 / 10" at bounding box center [252, 147] width 160 height 9
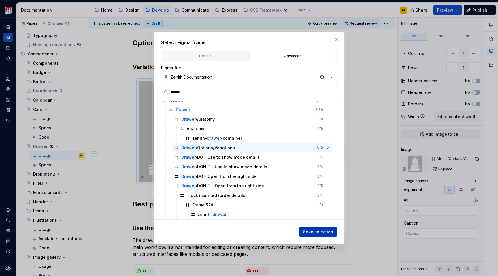
click at [309, 232] on span "Save selection" at bounding box center [318, 232] width 30 height 6
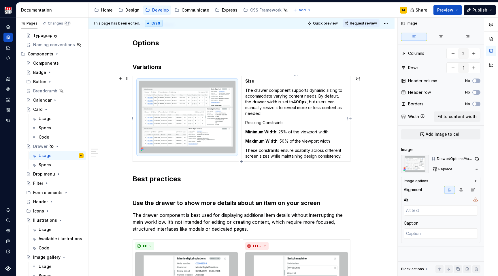
click at [292, 131] on p "Minimum Width : 25% of the viewport width" at bounding box center [295, 132] width 101 height 6
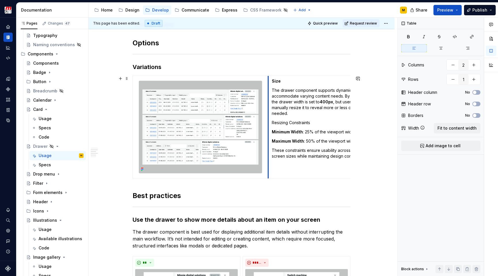
drag, startPoint x: 241, startPoint y: 135, endPoint x: 268, endPoint y: 132, distance: 26.9
click at [332, 132] on p "Minimum Width : 25% of the viewport width" at bounding box center [323, 132] width 102 height 6
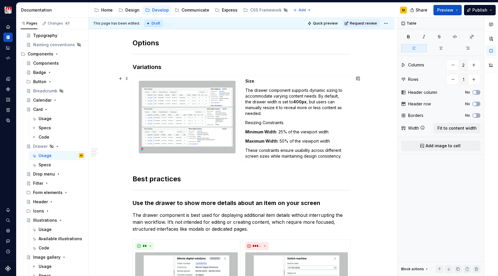
click at [373, 155] on div "**********" at bounding box center [242, 213] width 306 height 705
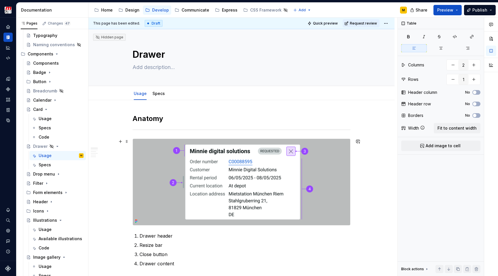
scroll to position [0, 0]
click at [358, 23] on span "Request review" at bounding box center [363, 23] width 27 height 5
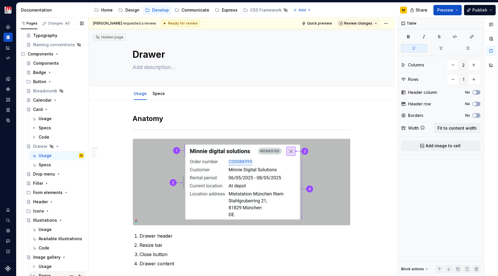
type textarea "*"
